Goal: Navigation & Orientation: Find specific page/section

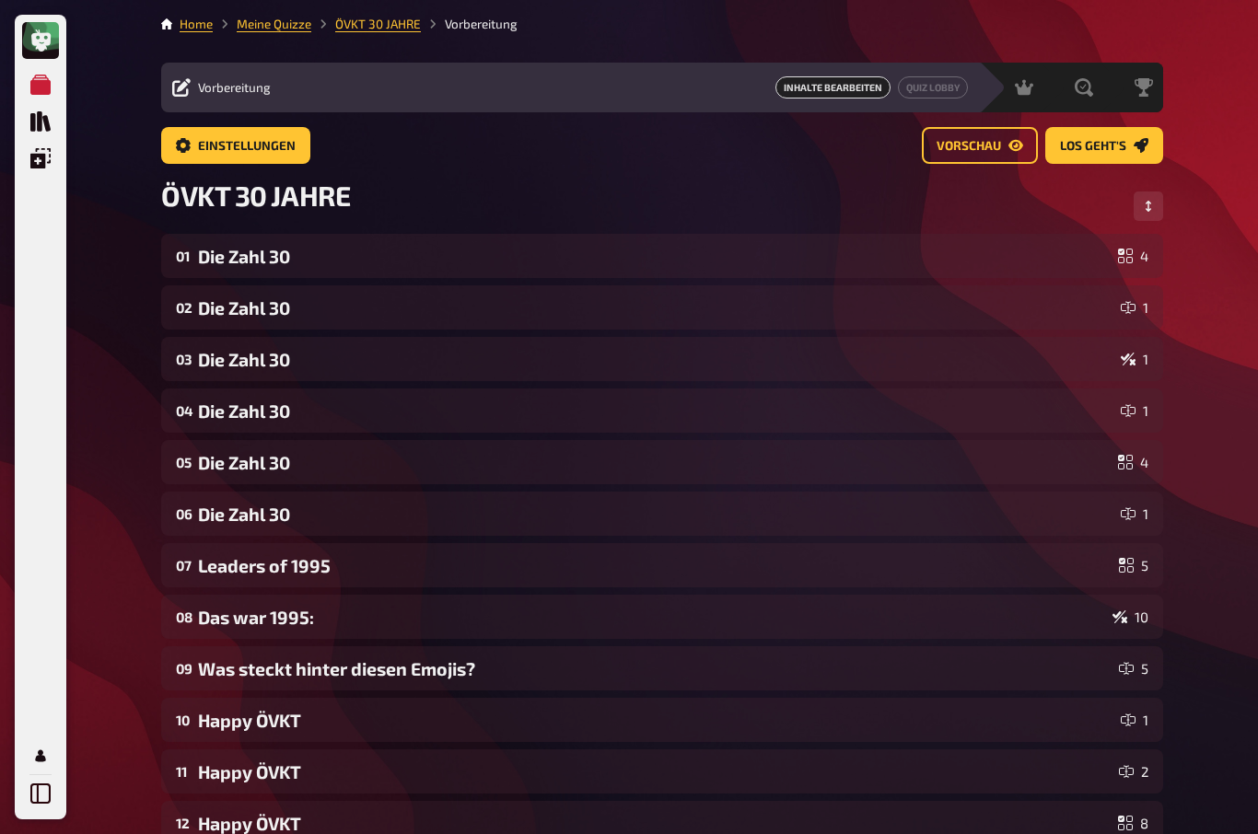
click at [267, 151] on span "Einstellungen" at bounding box center [247, 146] width 98 height 13
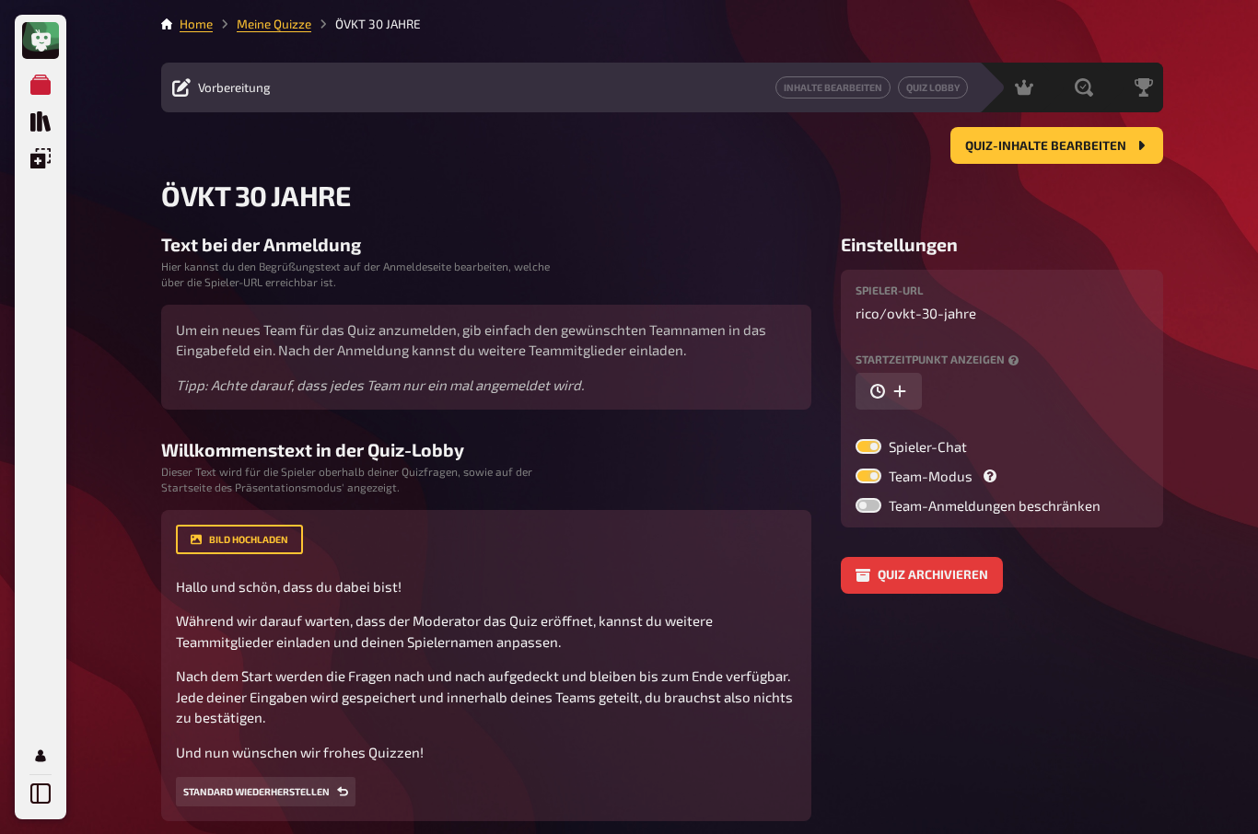
scroll to position [7, 0]
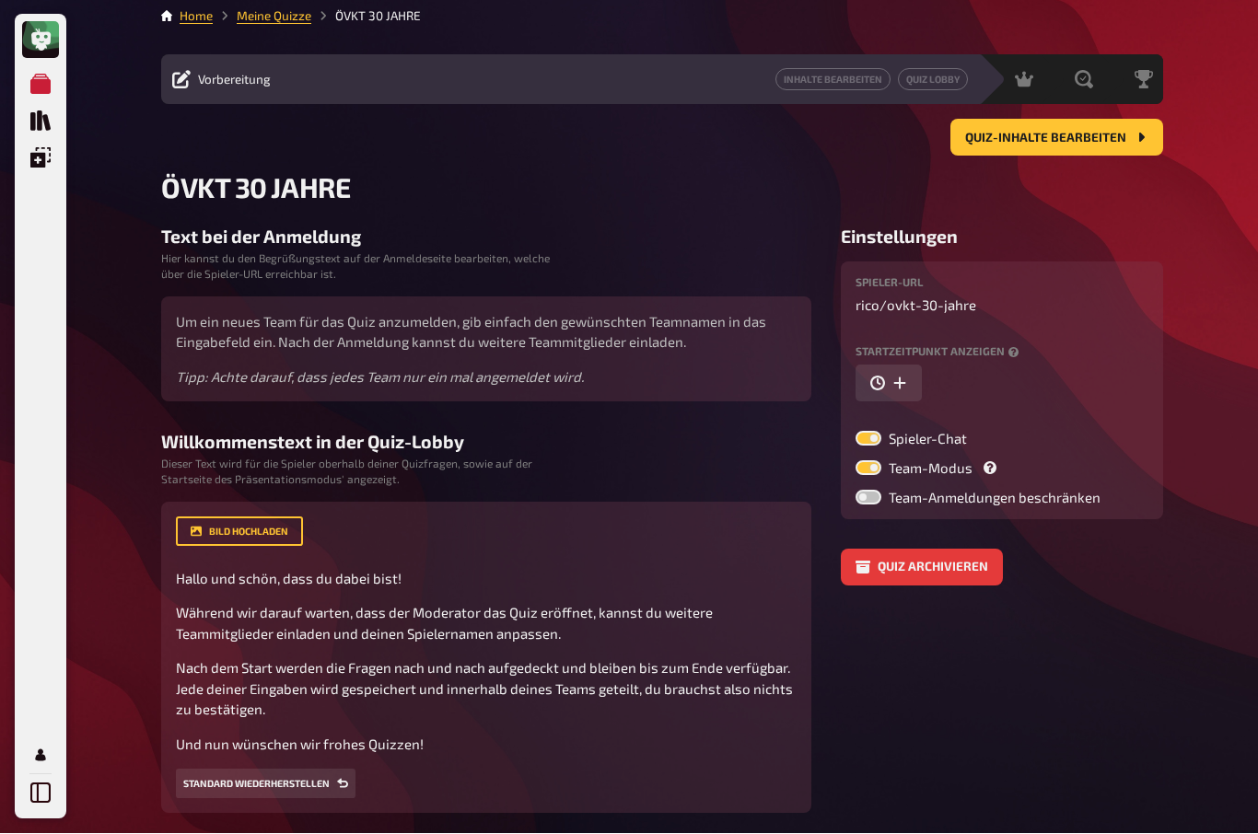
click at [950, 75] on link "Quiz Lobby" at bounding box center [933, 80] width 70 height 22
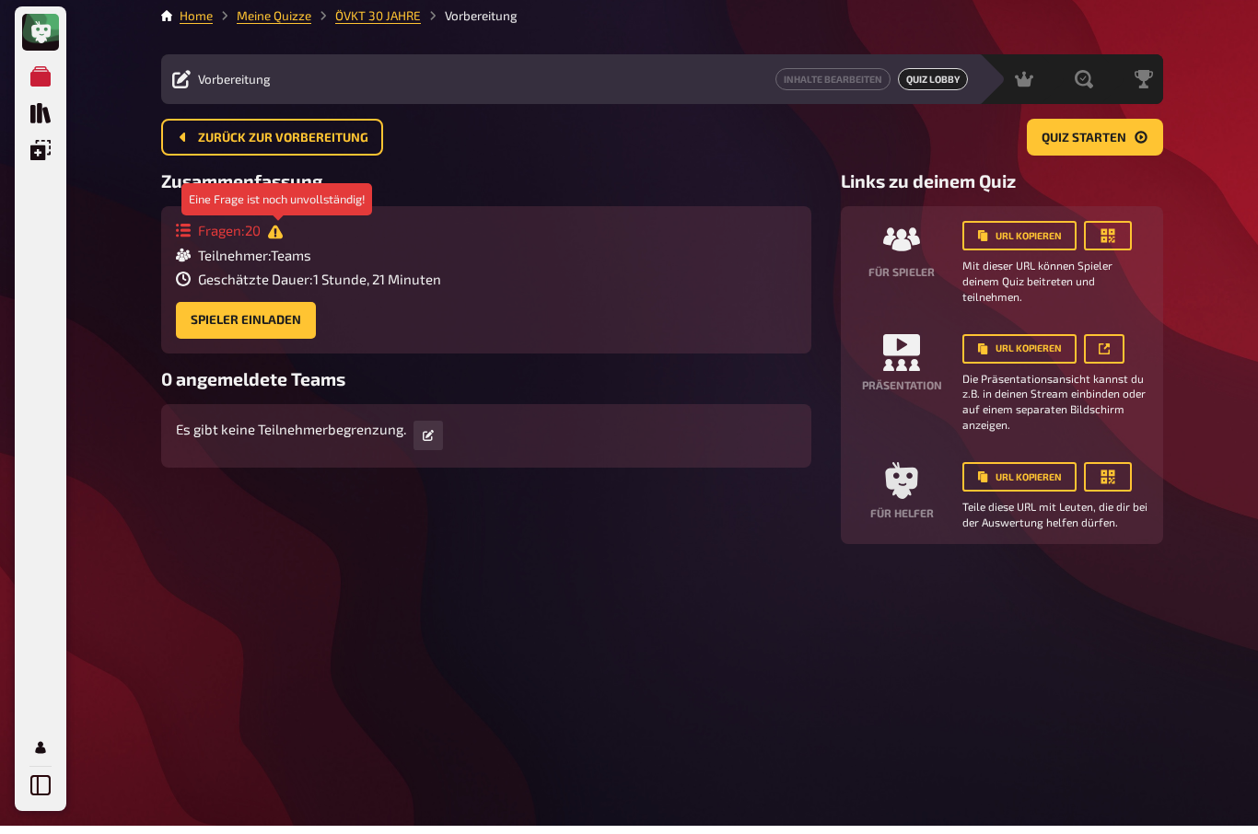
click at [273, 239] on icon at bounding box center [275, 240] width 15 height 14
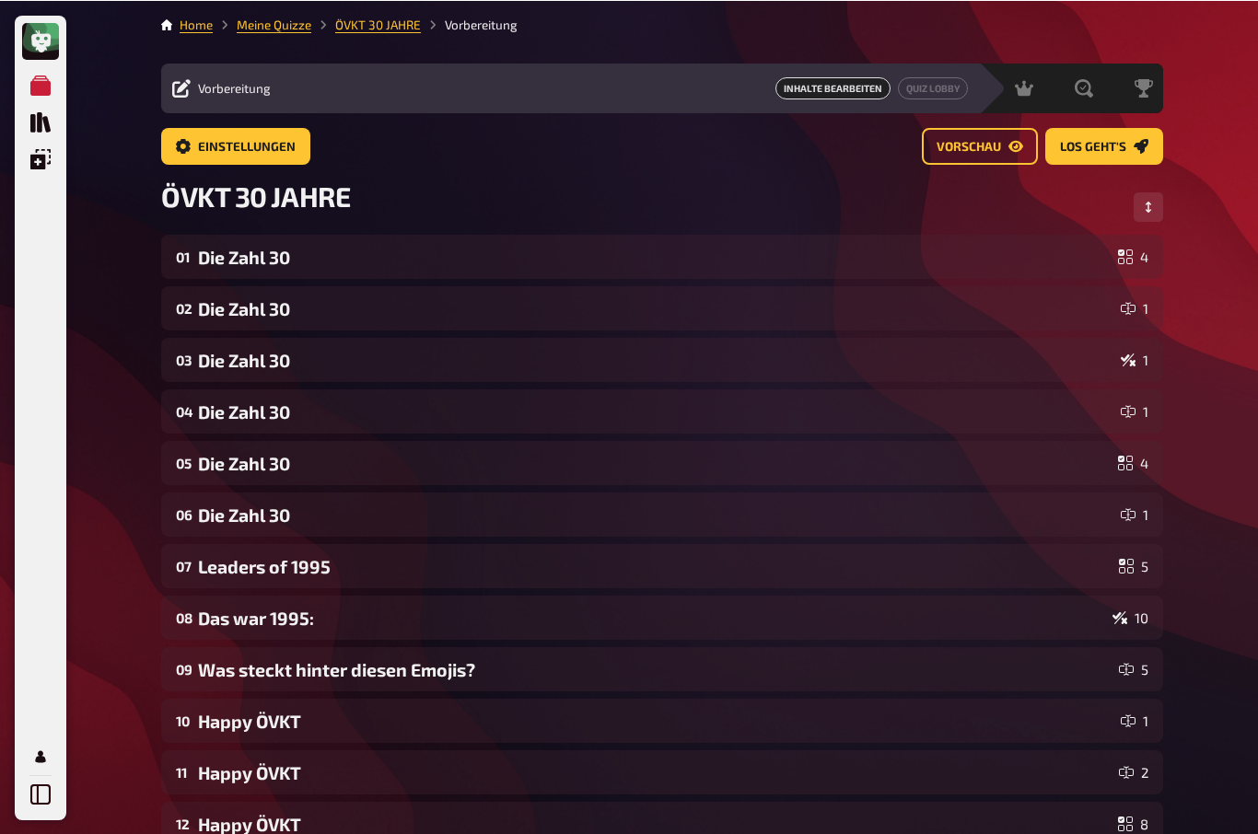
click at [945, 84] on link "Quiz Lobby" at bounding box center [933, 87] width 70 height 22
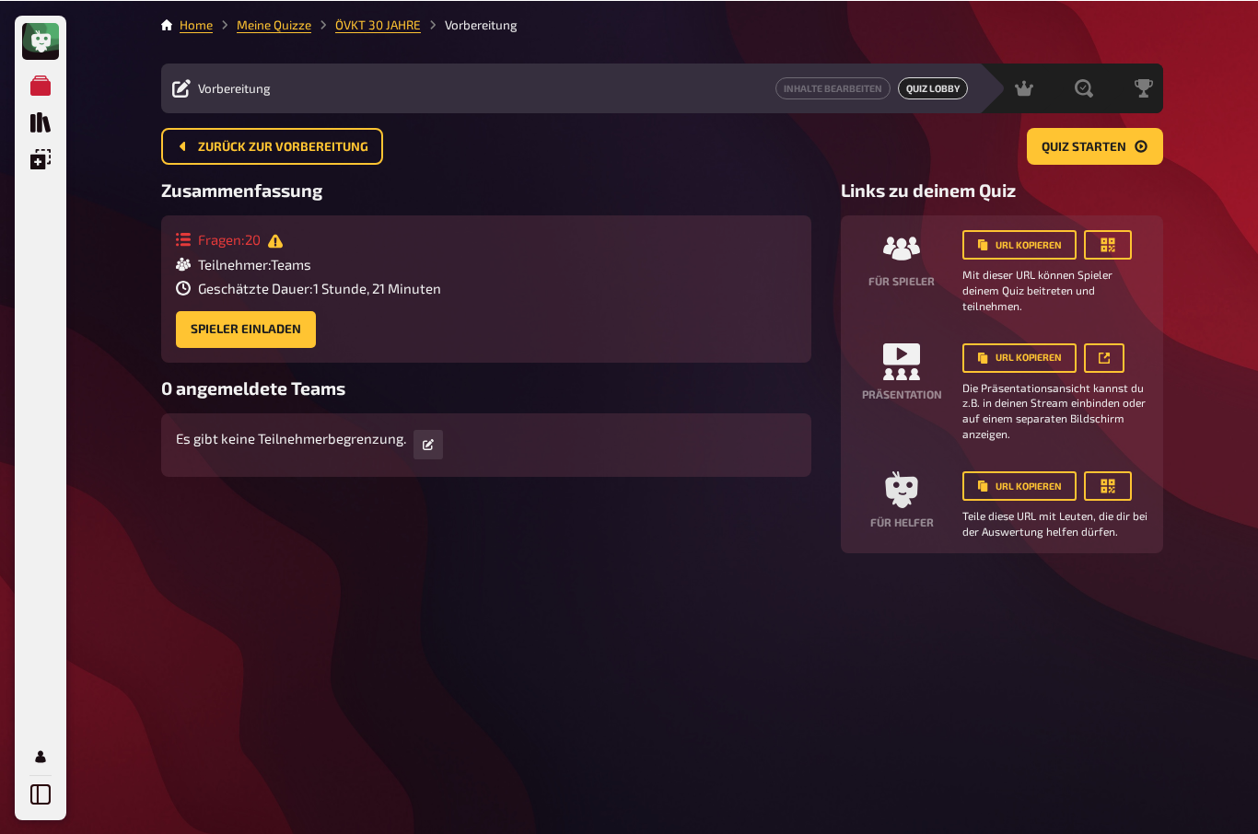
click at [1123, 246] on button "button" at bounding box center [1108, 243] width 48 height 29
